Goal: Use online tool/utility: Utilize a website feature to perform a specific function

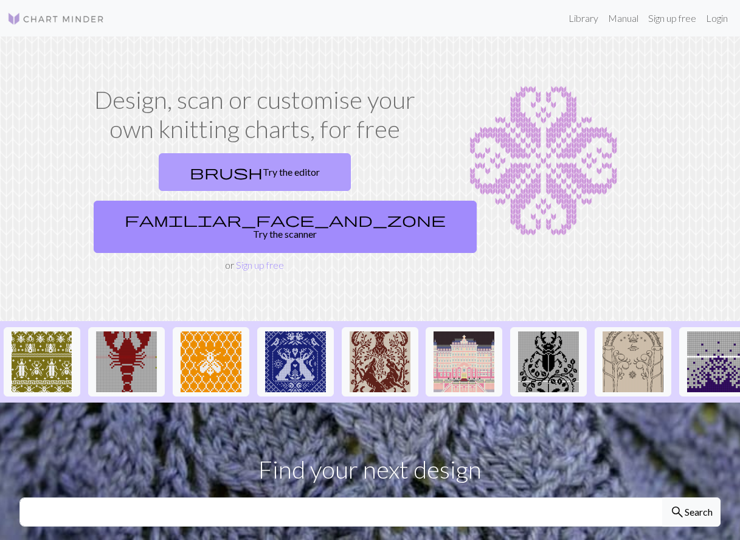
click at [193, 165] on link "brush Try the editor" at bounding box center [255, 172] width 192 height 38
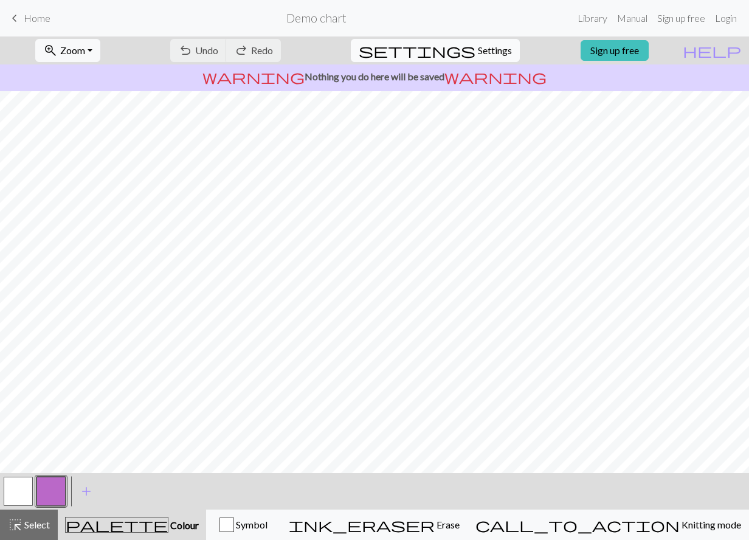
click at [478, 53] on span "Settings" at bounding box center [495, 50] width 34 height 15
select select "aran"
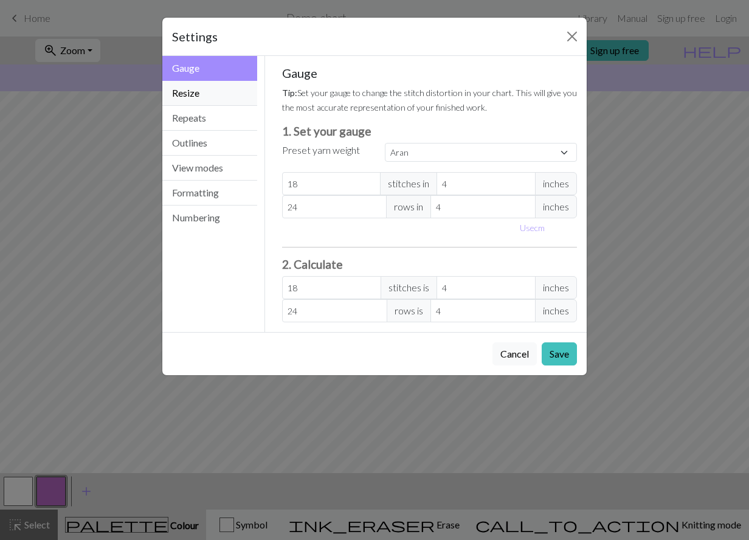
click at [204, 97] on button "Resize" at bounding box center [209, 93] width 95 height 25
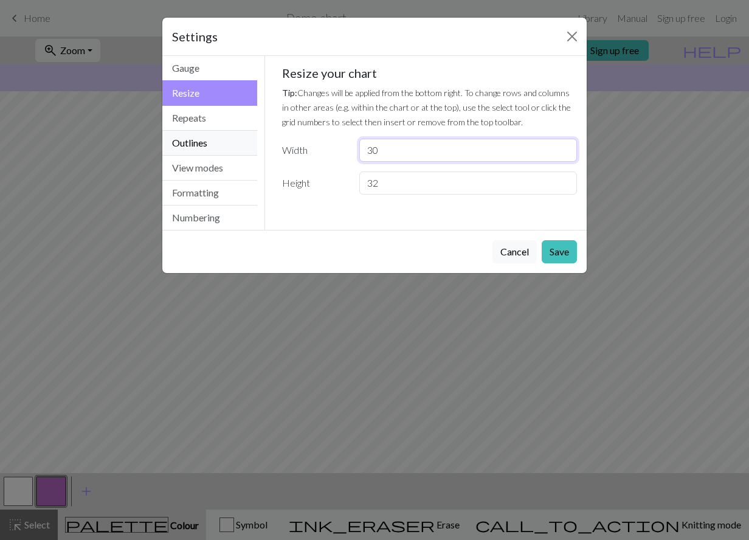
drag, startPoint x: 400, startPoint y: 153, endPoint x: 246, endPoint y: 146, distance: 154.6
click at [246, 146] on div "Resize Gauge Resize Repeats Outlines View modes Formatting Numbering Gauge Resi…" at bounding box center [374, 143] width 439 height 174
type input "21"
type input "16"
click at [564, 250] on button "Save" at bounding box center [559, 251] width 35 height 23
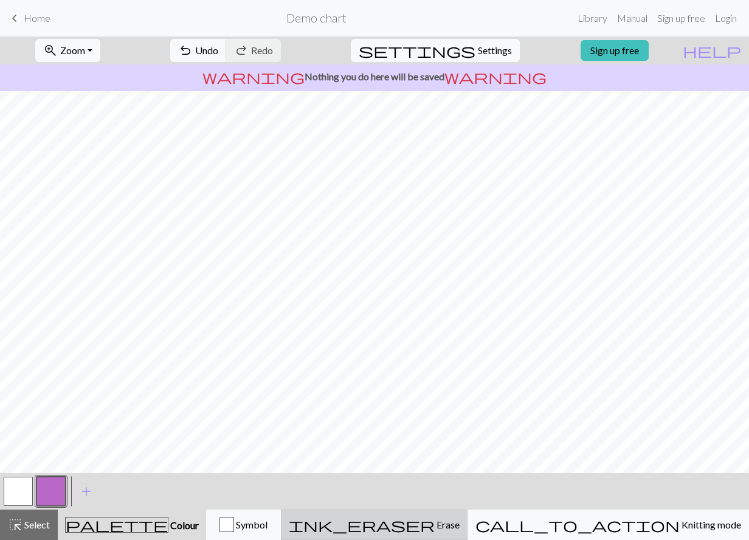
click at [460, 521] on span "Erase" at bounding box center [447, 525] width 25 height 12
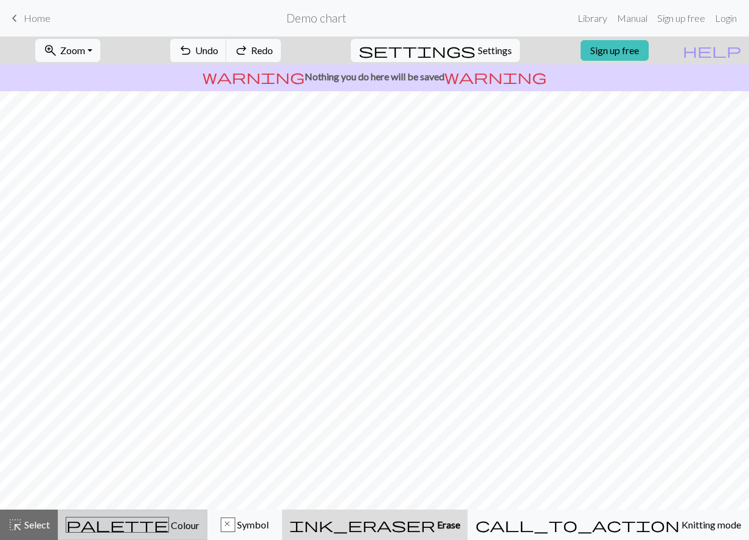
click at [169, 530] on span "Colour" at bounding box center [184, 525] width 30 height 12
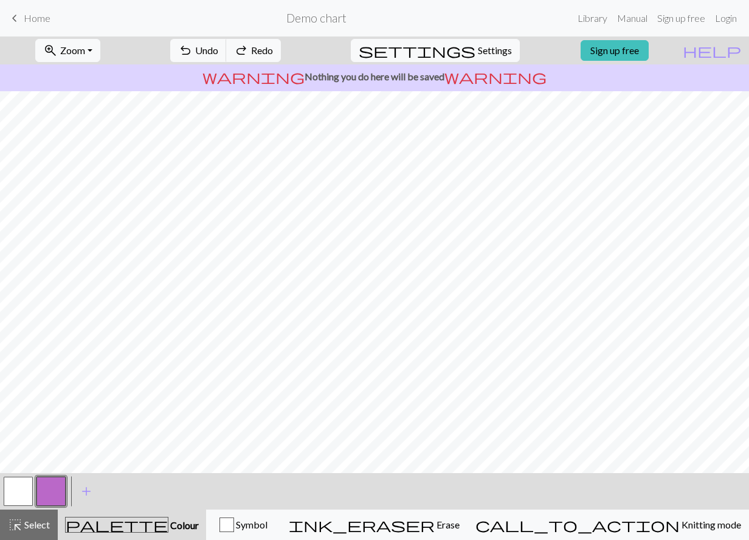
click at [43, 491] on button "button" at bounding box center [50, 491] width 29 height 29
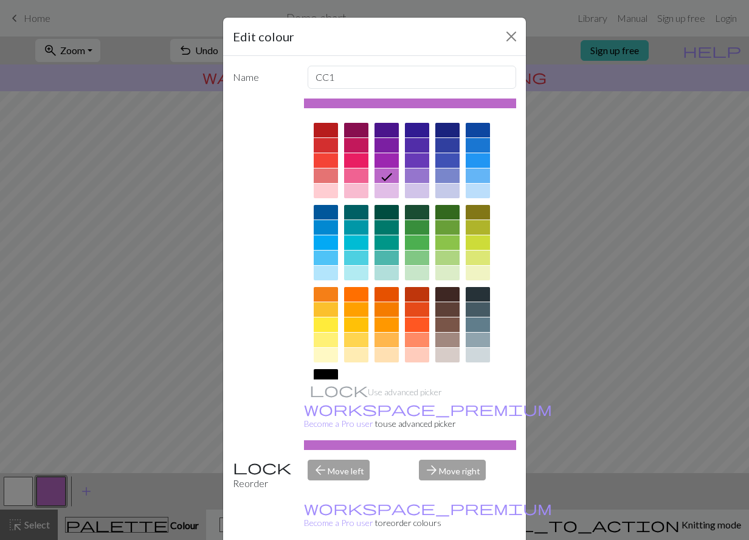
click at [353, 189] on div at bounding box center [356, 191] width 24 height 15
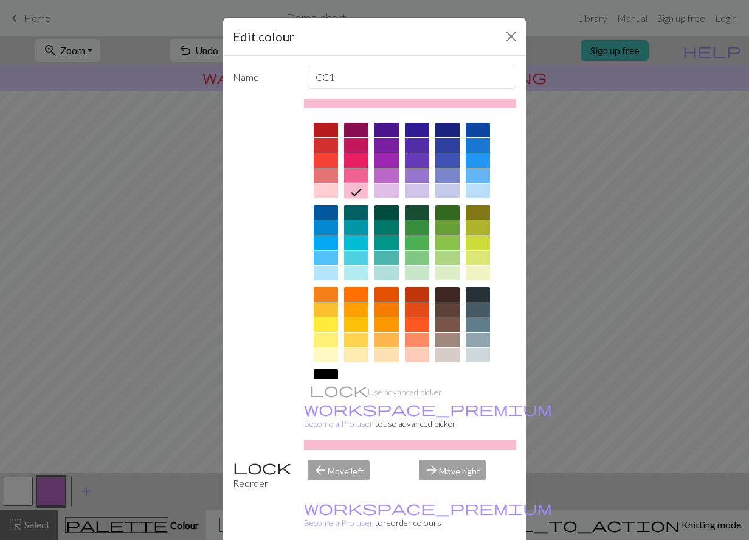
click at [353, 178] on div at bounding box center [356, 175] width 24 height 15
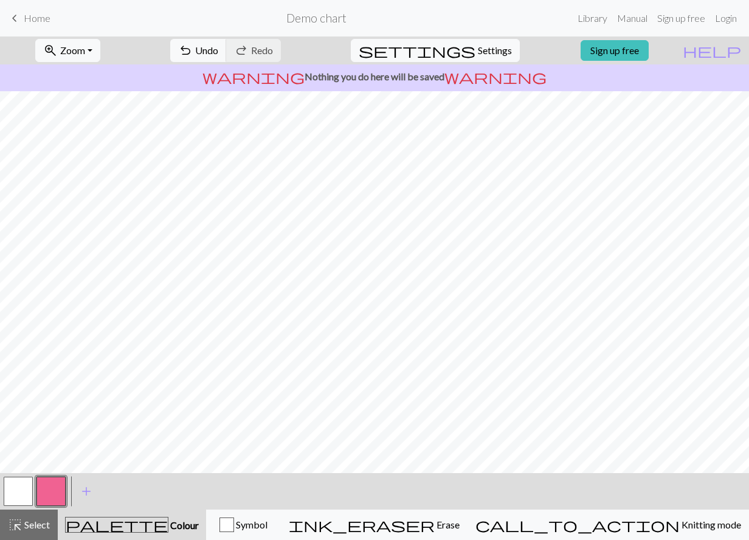
click at [56, 491] on button "button" at bounding box center [50, 491] width 29 height 29
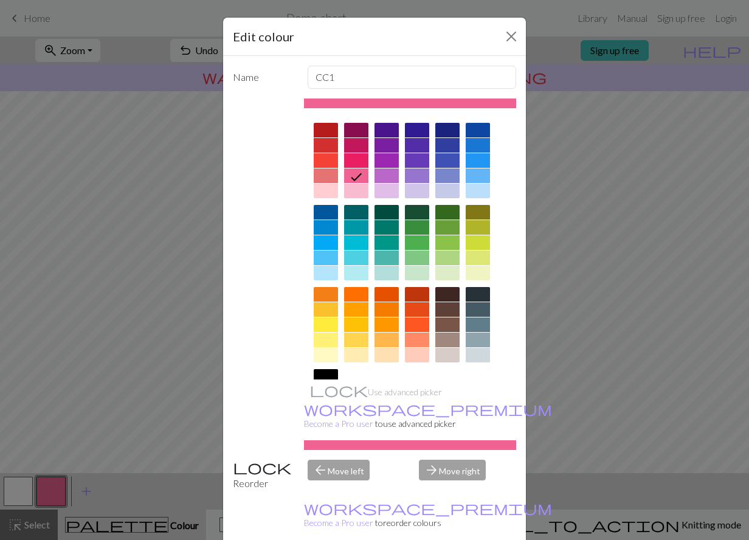
click at [362, 185] on div at bounding box center [356, 191] width 24 height 15
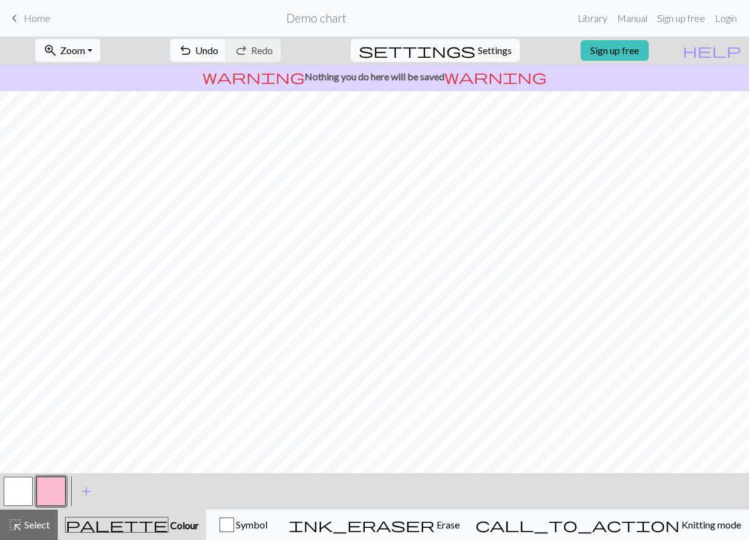
click at [18, 495] on button "button" at bounding box center [18, 491] width 29 height 29
click at [42, 492] on button "button" at bounding box center [50, 491] width 29 height 29
click at [88, 490] on span "add" at bounding box center [86, 491] width 15 height 17
